Goal: Communication & Community: Answer question/provide support

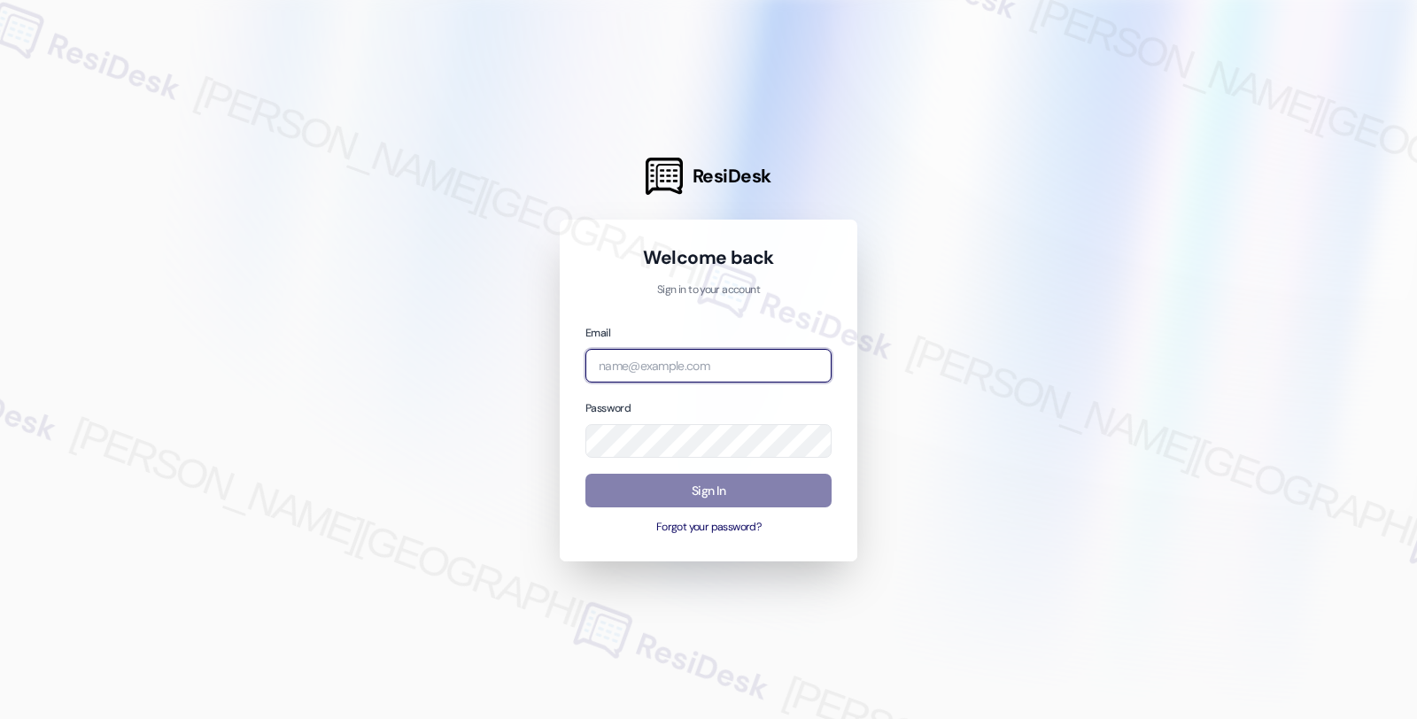
click at [728, 373] on input "email" at bounding box center [709, 366] width 246 height 35
type input "shp"
click at [775, 372] on input "shp" at bounding box center [709, 366] width 246 height 35
click at [694, 363] on input "shp" at bounding box center [709, 366] width 246 height 35
click at [692, 363] on input "shp" at bounding box center [709, 366] width 246 height 35
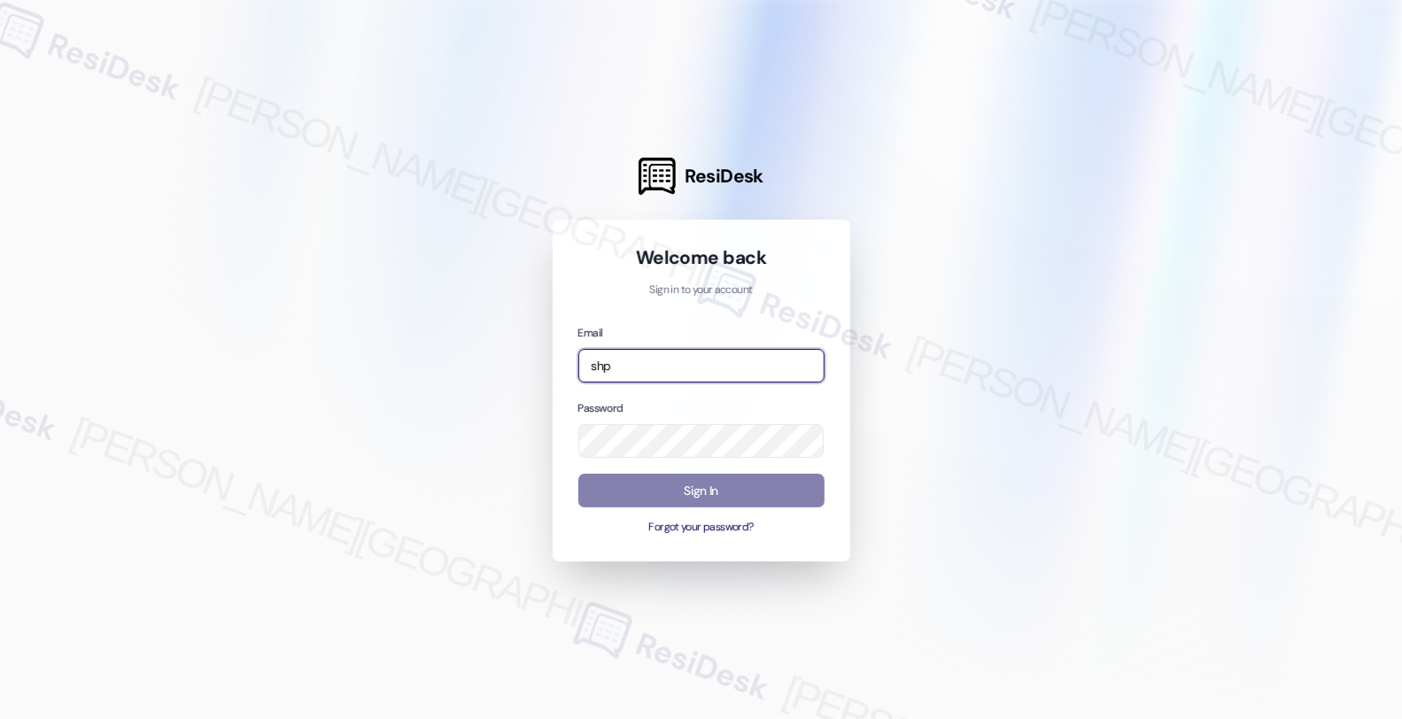
type input "[EMAIL_ADDRESS][PERSON_NAME][DOMAIN_NAME]"
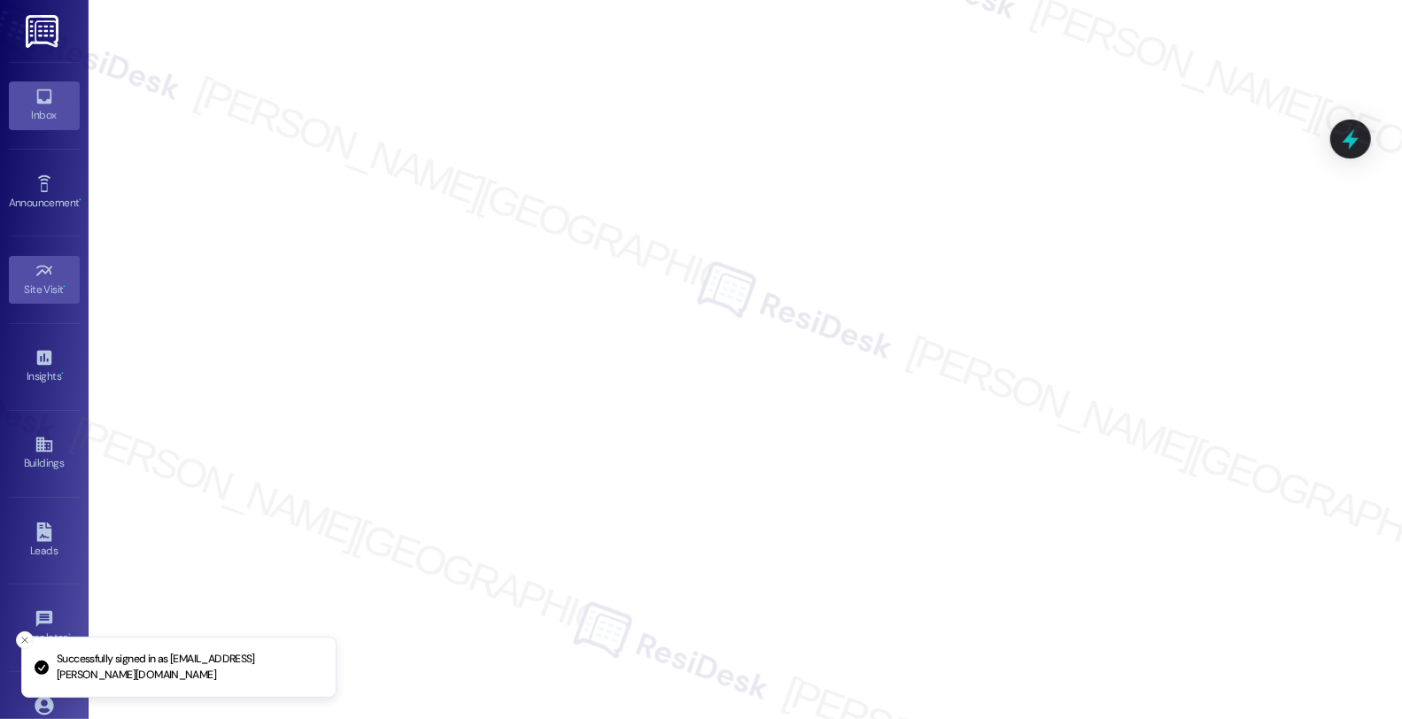
click at [47, 115] on div "Inbox" at bounding box center [44, 115] width 89 height 18
